Goal: Task Accomplishment & Management: Use online tool/utility

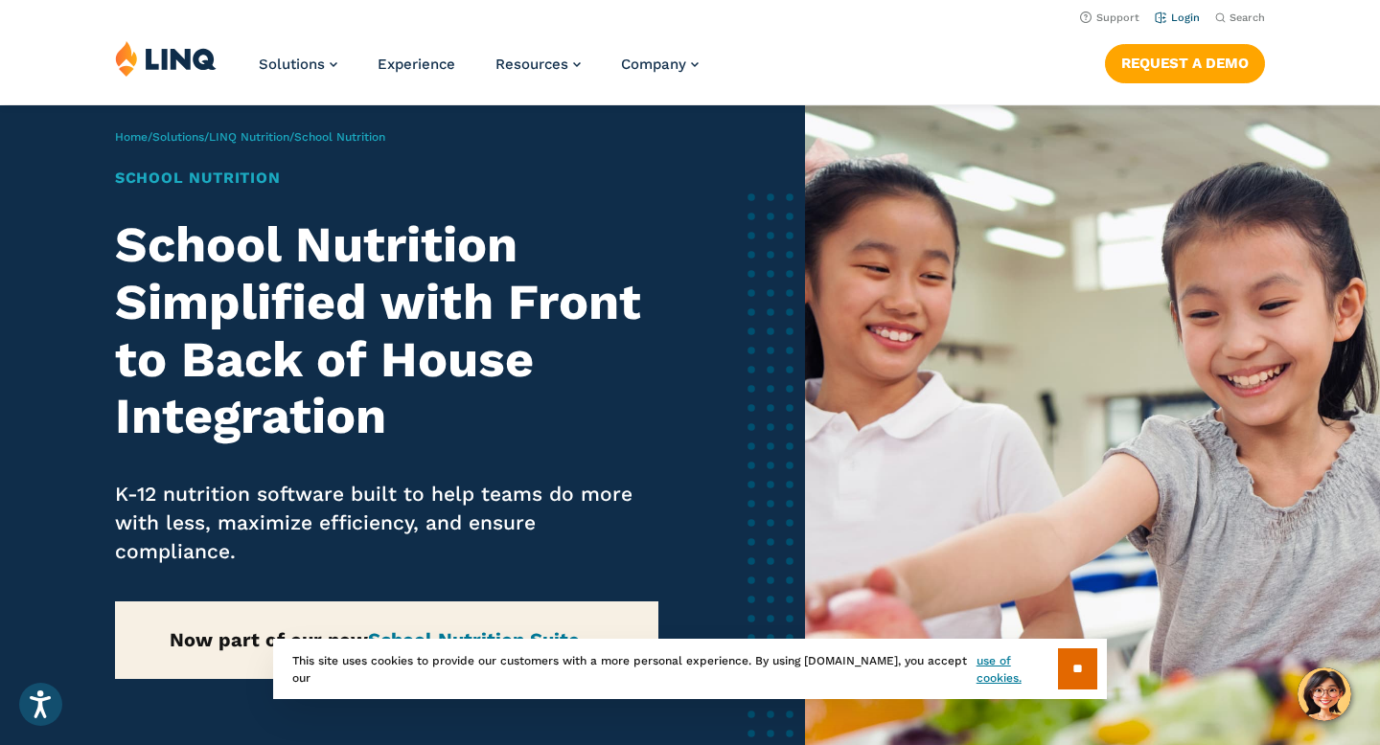
click at [1175, 17] on link "Login" at bounding box center [1176, 17] width 45 height 12
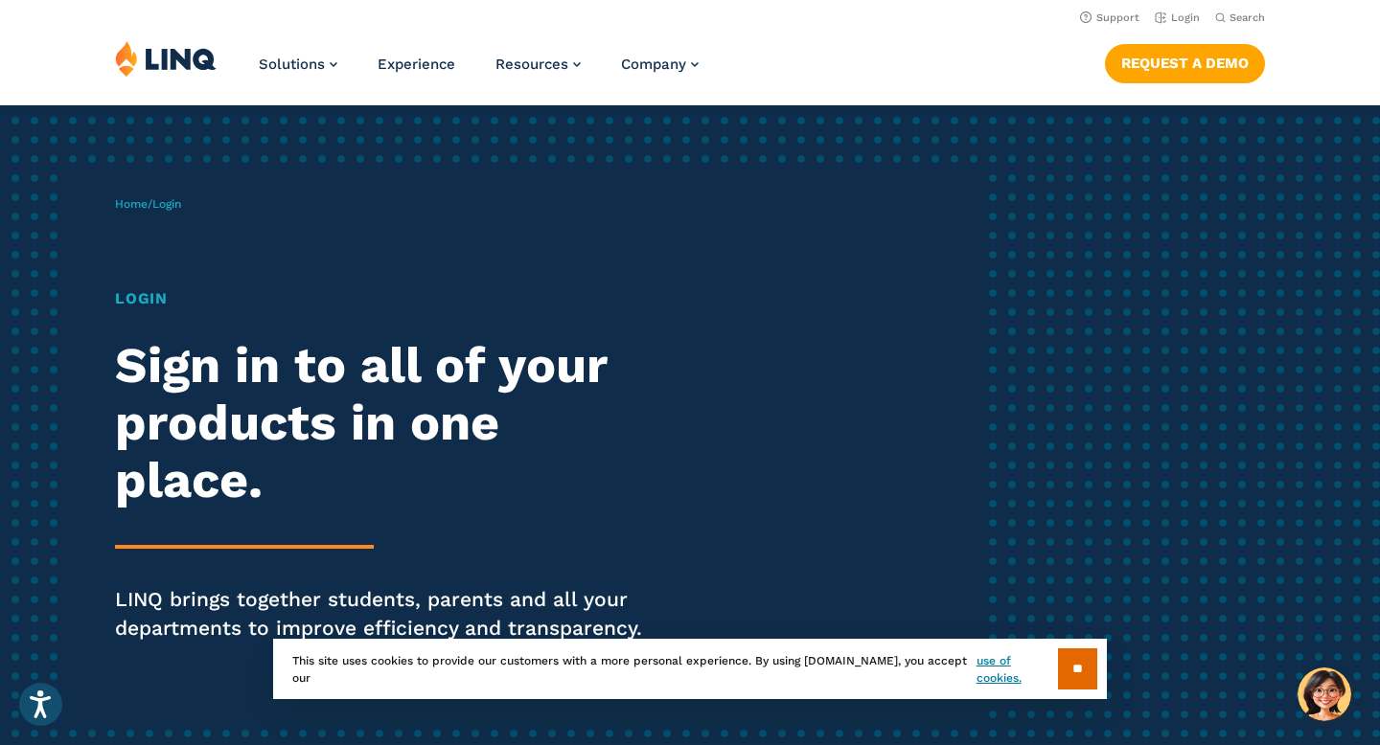
click at [170, 205] on span "Login" at bounding box center [166, 203] width 29 height 13
click at [131, 300] on h1 "Login" at bounding box center [381, 298] width 532 height 23
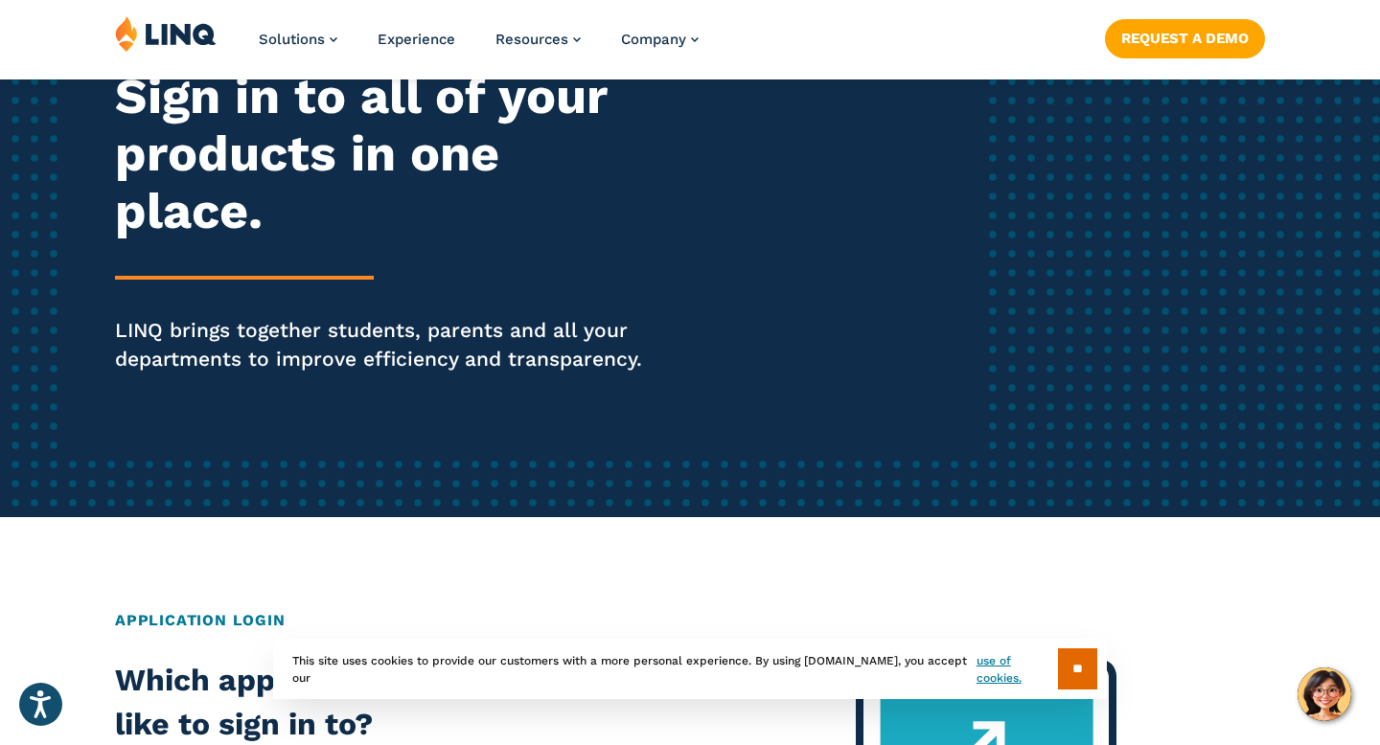
scroll to position [287, 0]
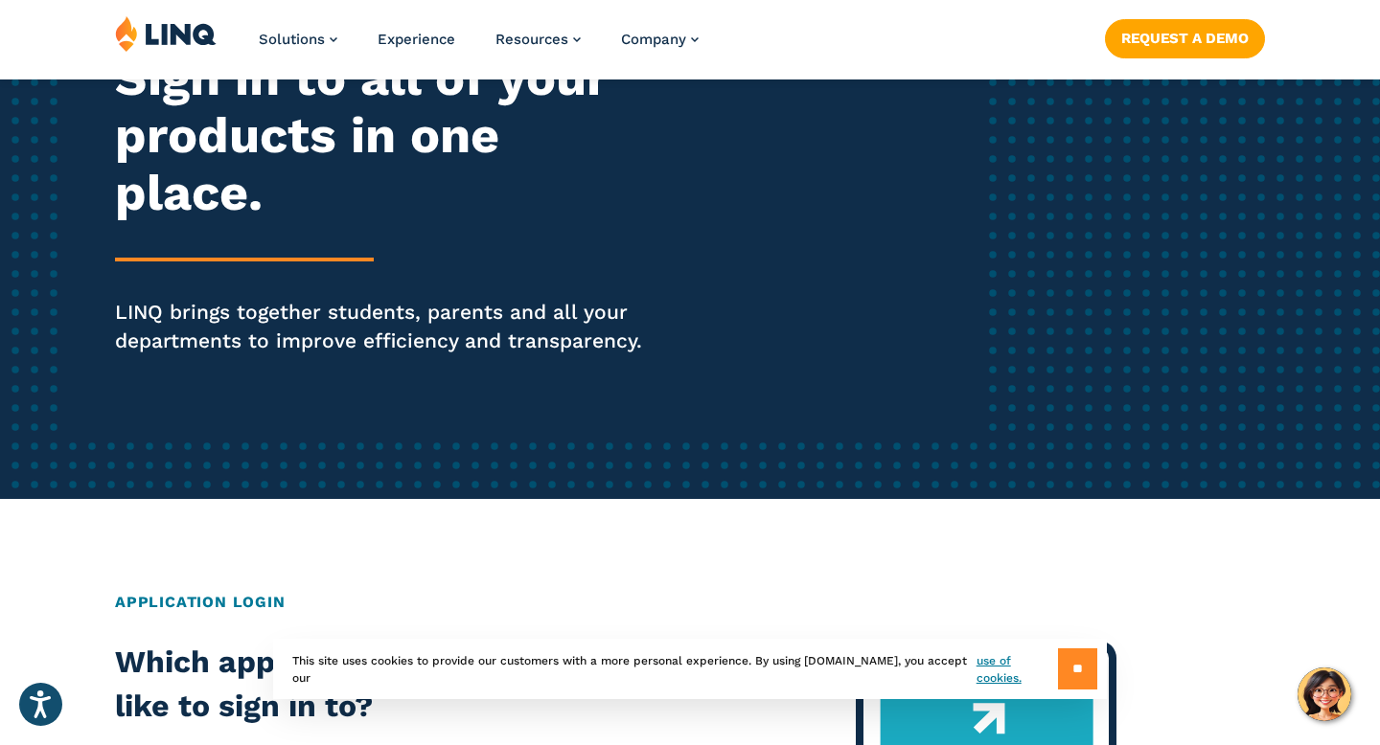
click at [1058, 674] on input "**" at bounding box center [1077, 669] width 39 height 41
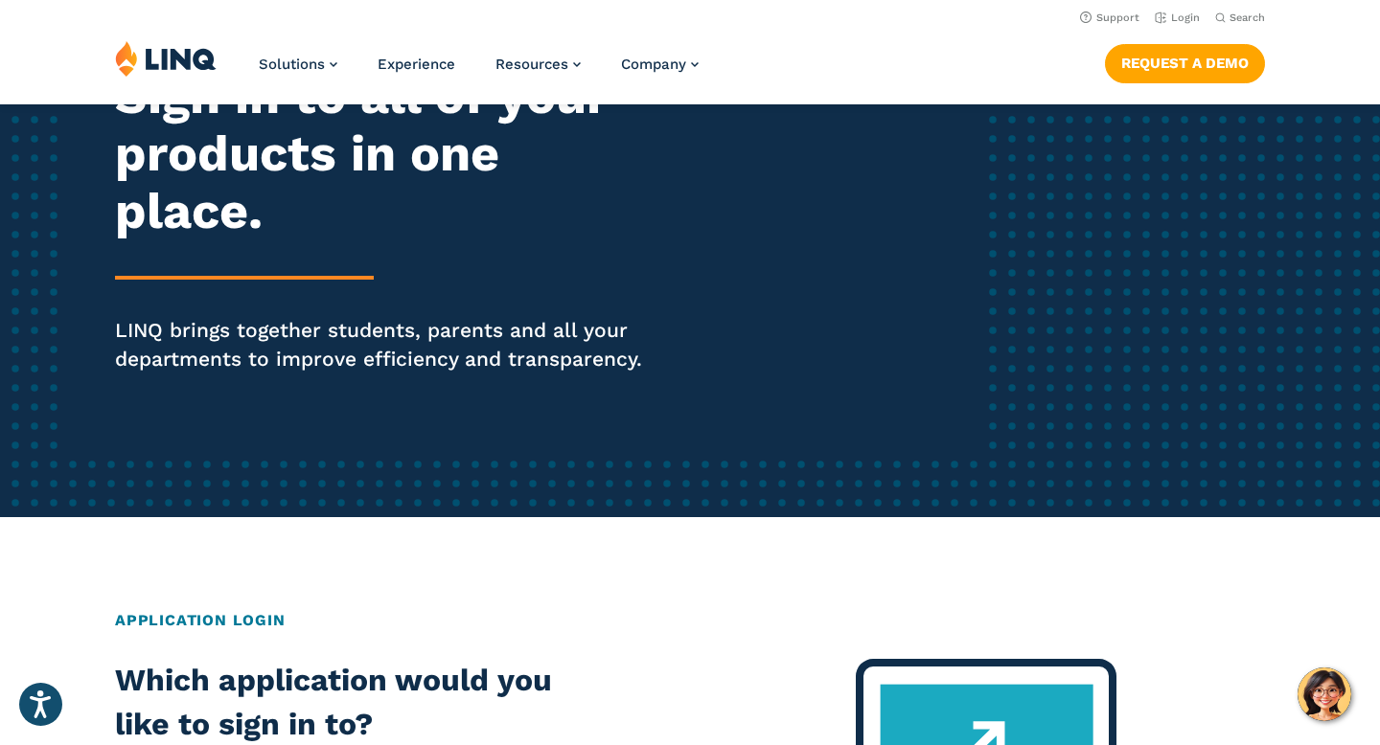
scroll to position [0, 0]
